Goal: Check status

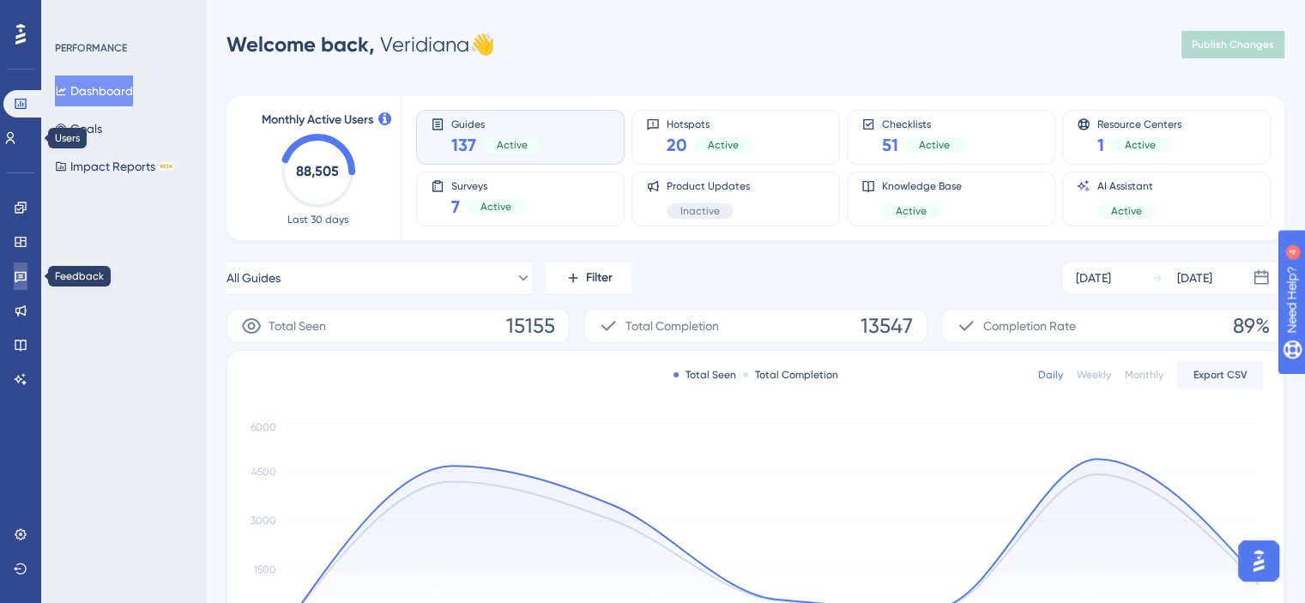
click at [21, 269] on icon at bounding box center [21, 276] width 14 height 14
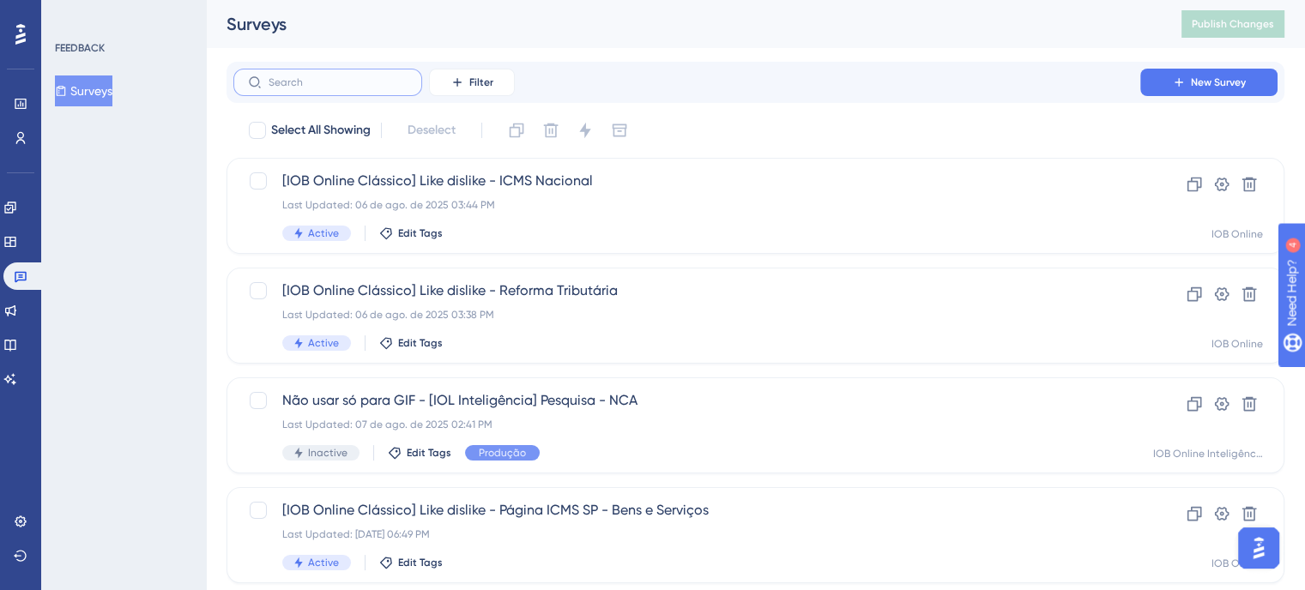
click at [372, 82] on input "text" at bounding box center [338, 82] width 139 height 12
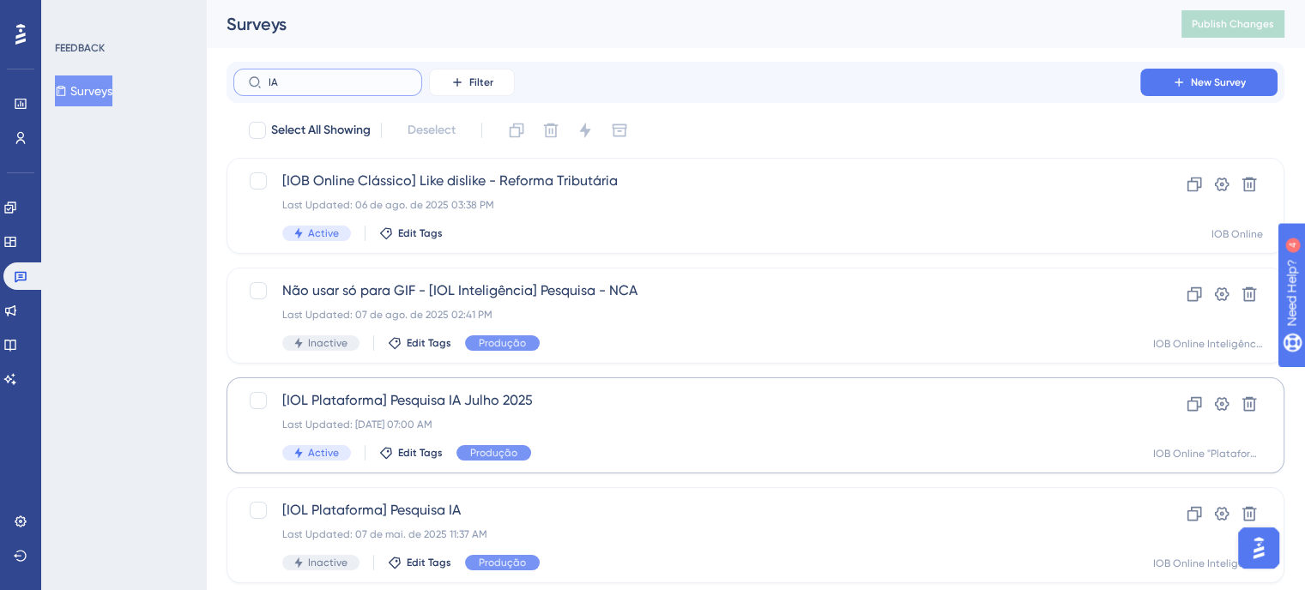
type input "IA"
click at [640, 410] on span "[IOL Plataforma] Pesquisa IA Julho 2025" at bounding box center [686, 400] width 809 height 21
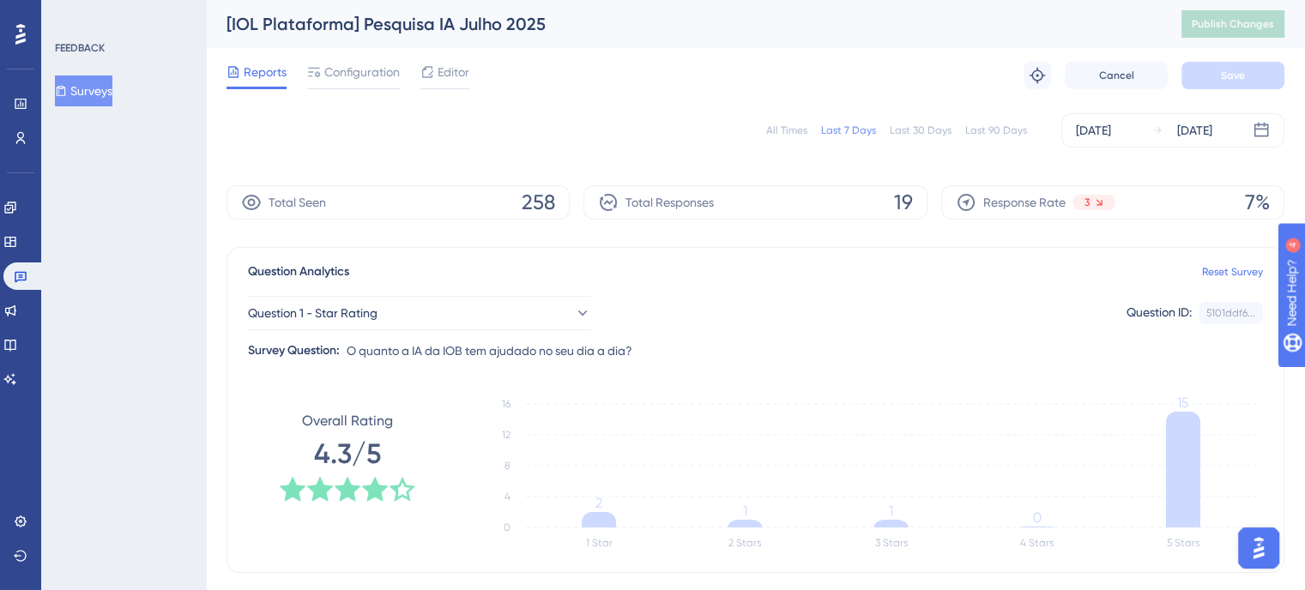
click at [792, 131] on div "All Times" at bounding box center [786, 131] width 41 height 14
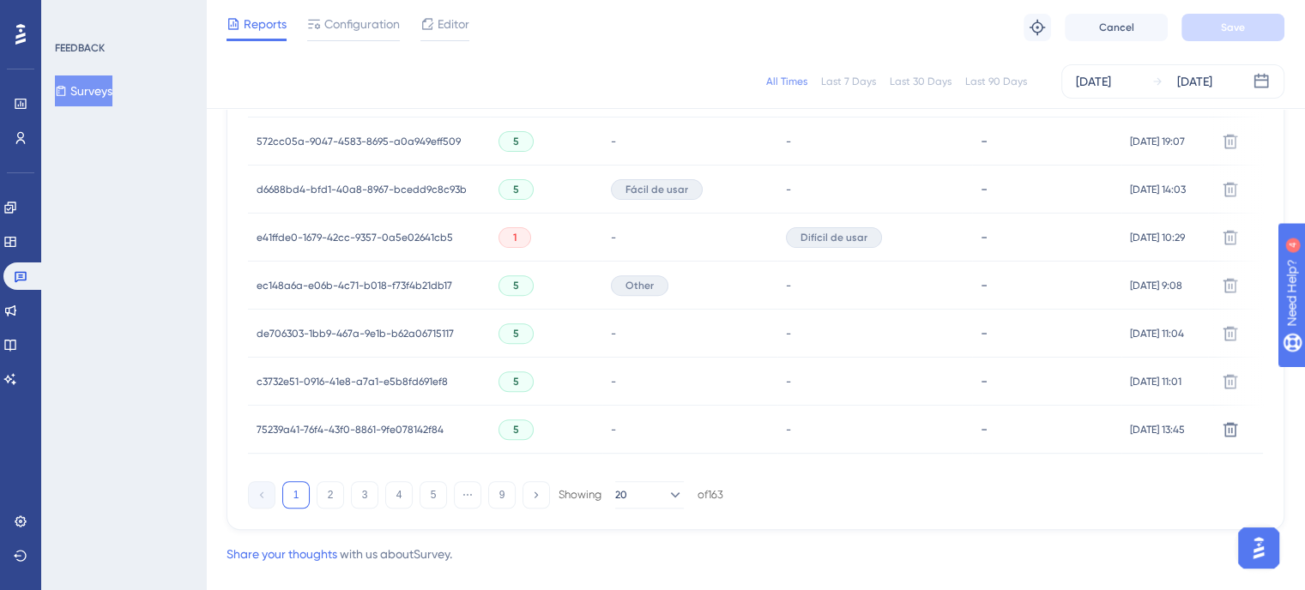
scroll to position [1236, 0]
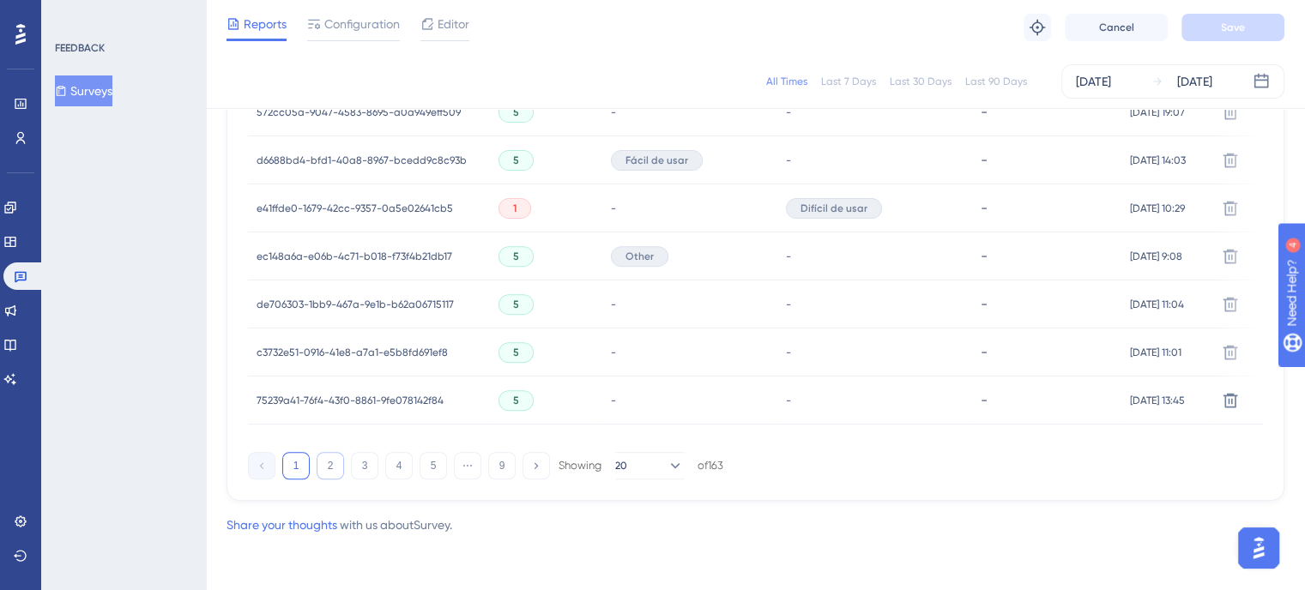
click at [332, 469] on button "2" at bounding box center [330, 465] width 27 height 27
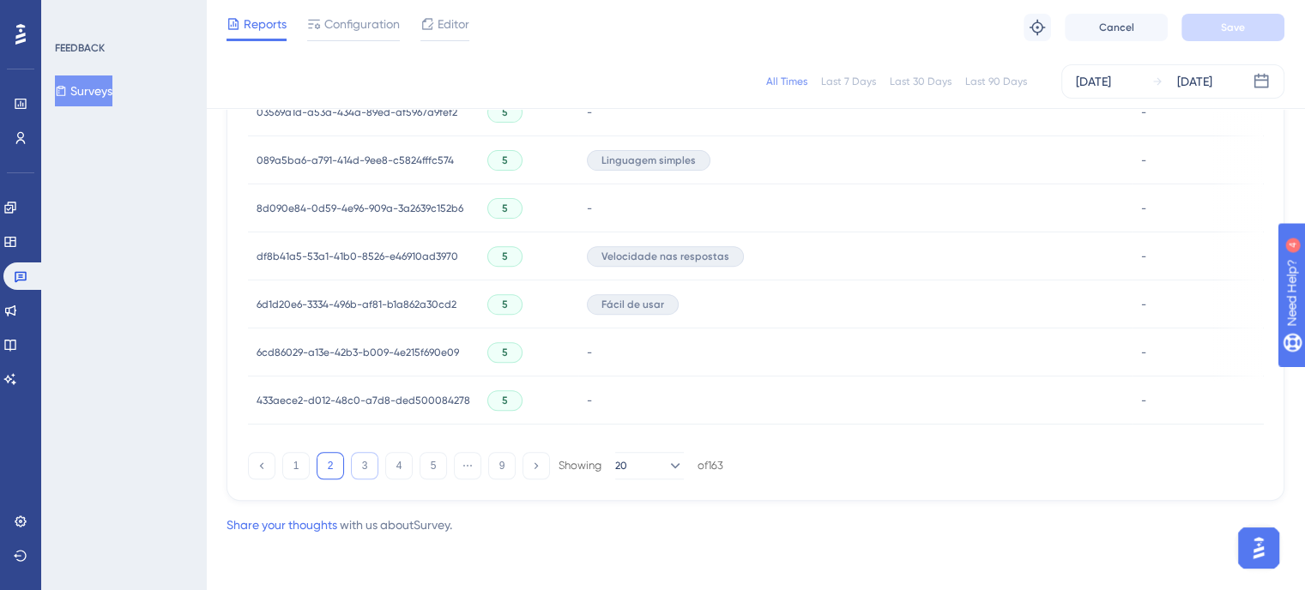
click at [371, 469] on button "3" at bounding box center [364, 465] width 27 height 27
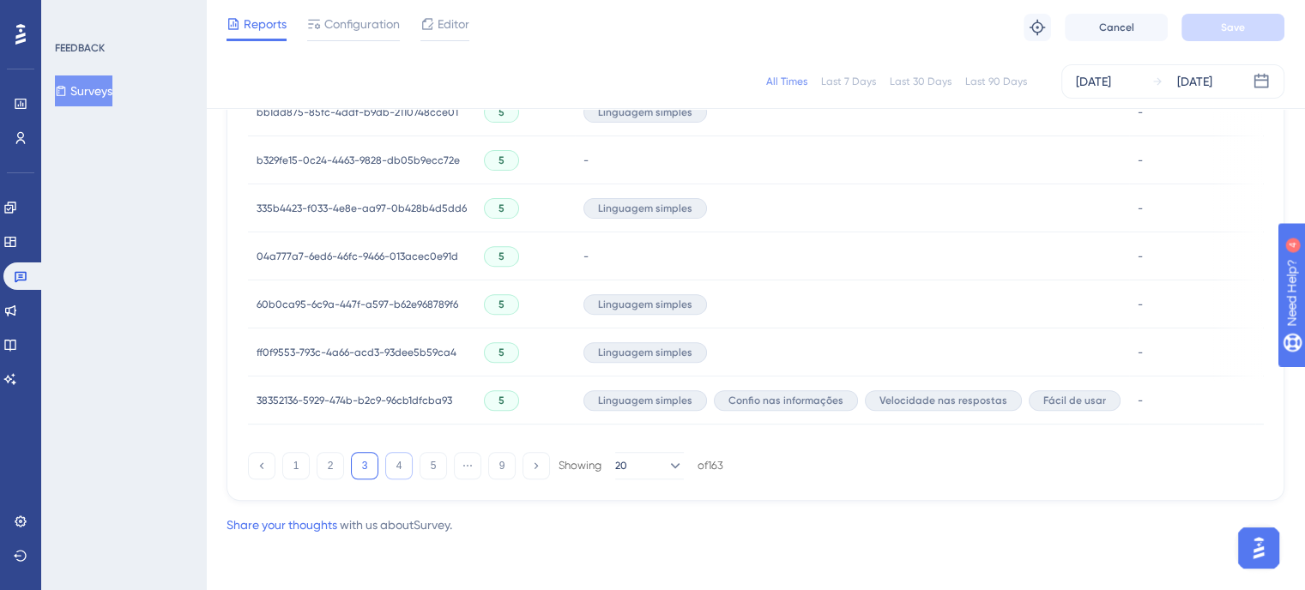
click at [390, 469] on button "4" at bounding box center [398, 465] width 27 height 27
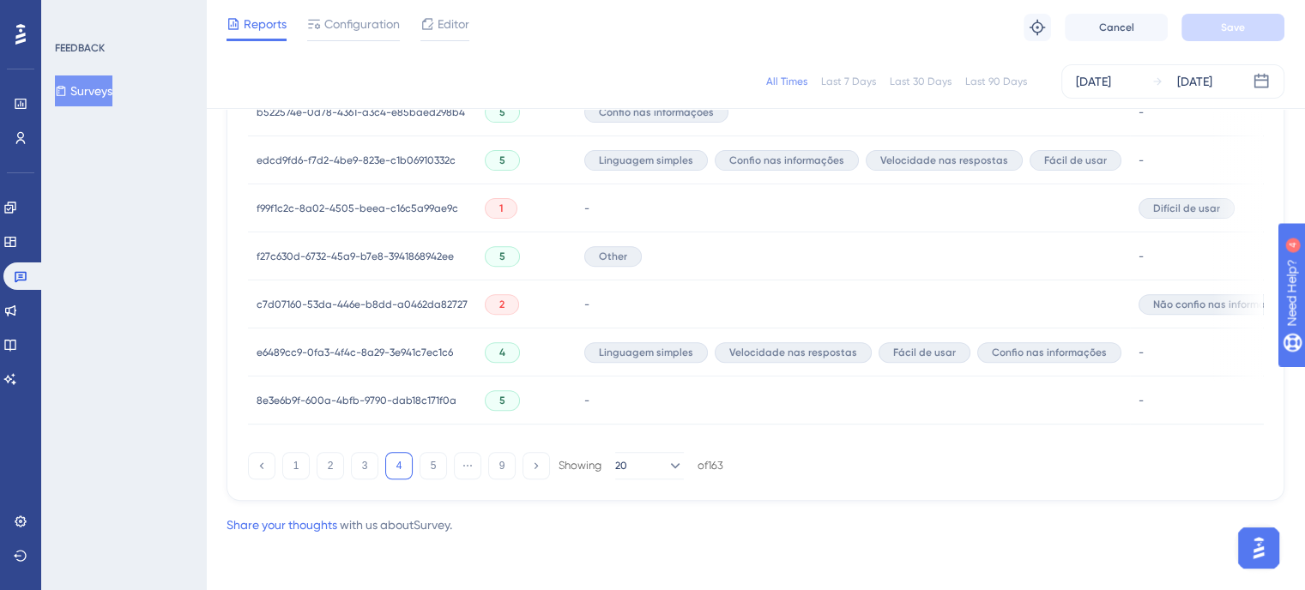
drag, startPoint x: 436, startPoint y: 464, endPoint x: 481, endPoint y: 476, distance: 47.0
click at [437, 464] on button "5" at bounding box center [433, 465] width 27 height 27
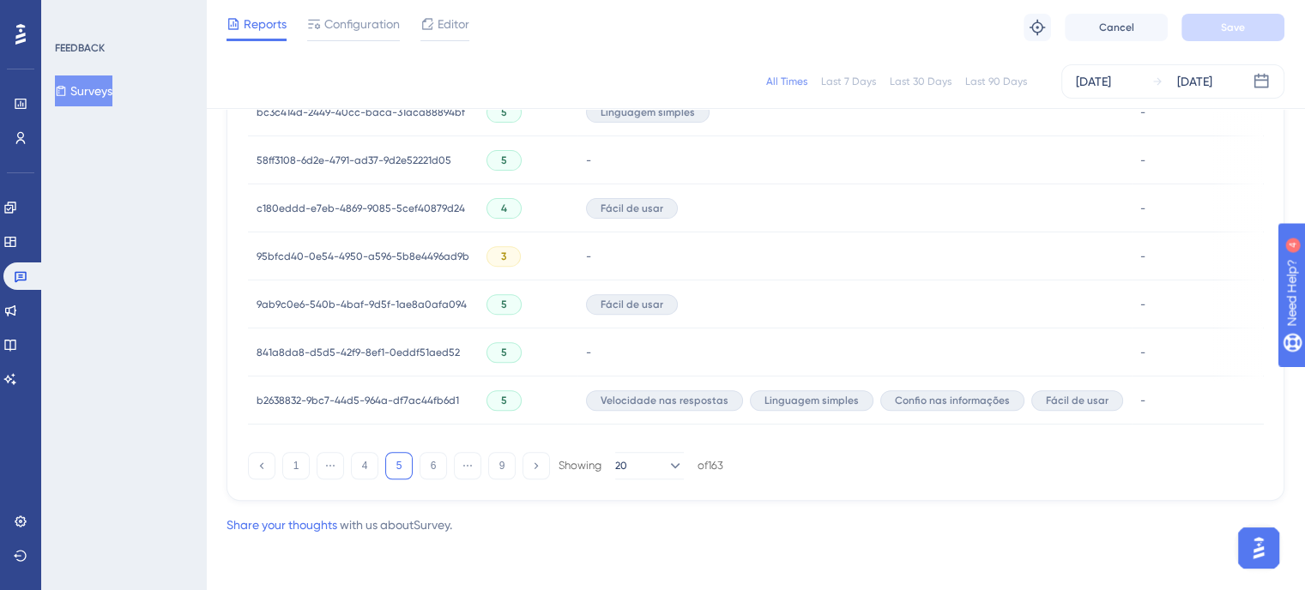
drag, startPoint x: 429, startPoint y: 469, endPoint x: 456, endPoint y: 474, distance: 26.9
click at [433, 469] on button "6" at bounding box center [433, 465] width 27 height 27
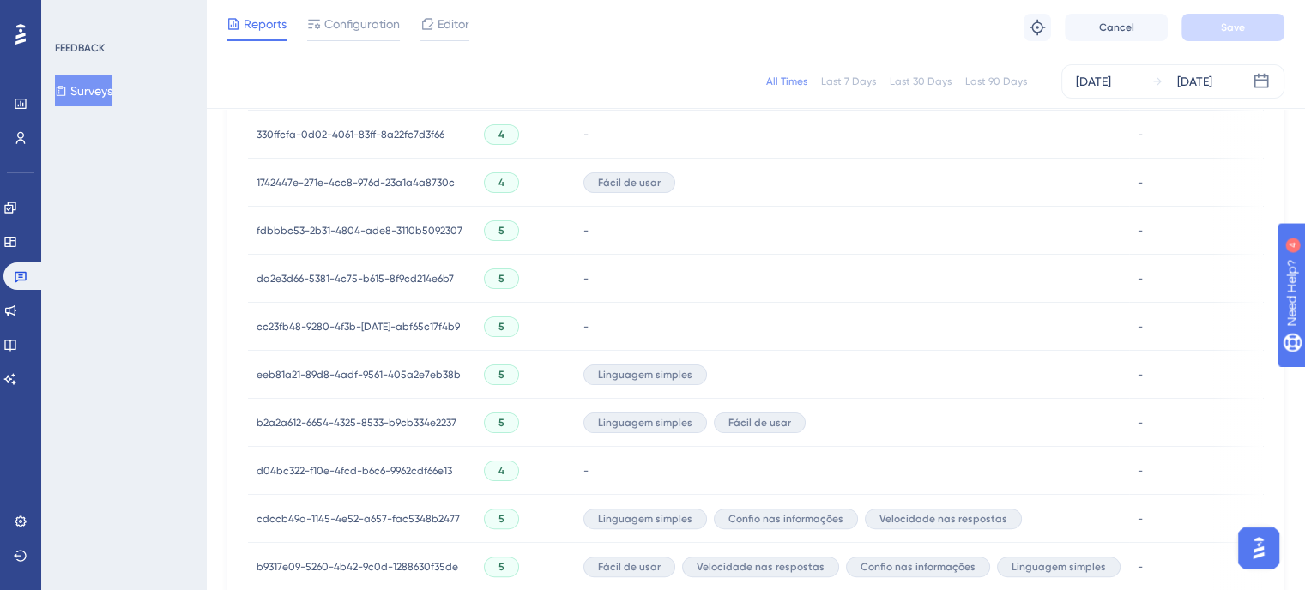
scroll to position [1150, 0]
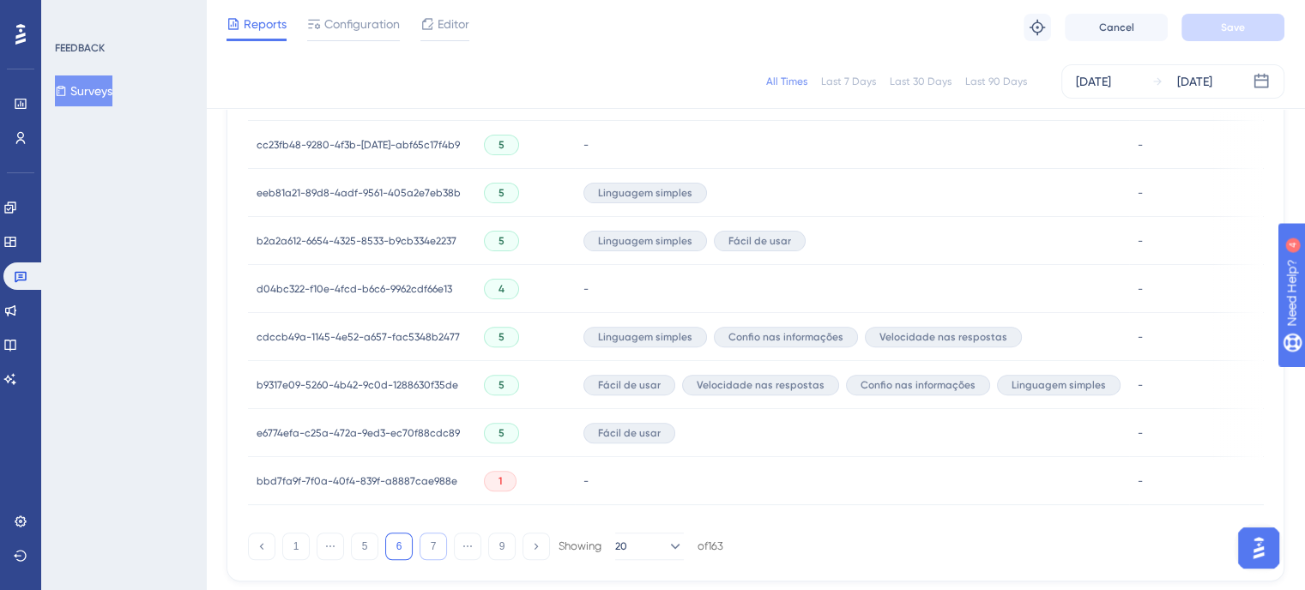
click at [426, 547] on button "7" at bounding box center [433, 546] width 27 height 27
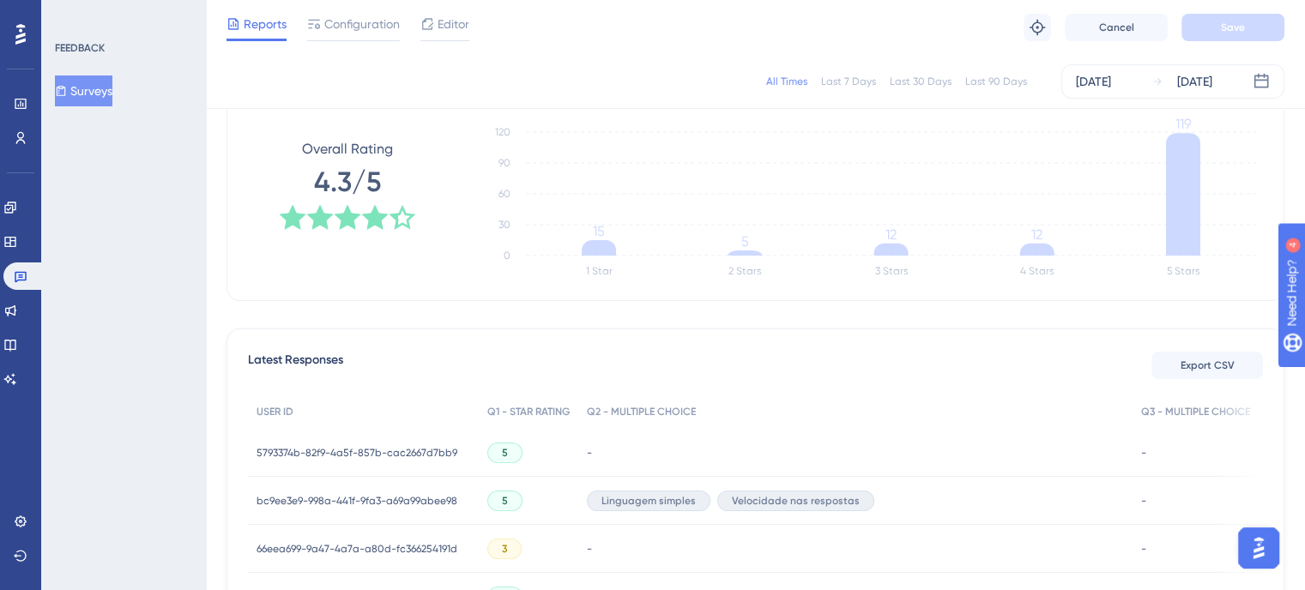
scroll to position [549, 0]
